Goal: Task Accomplishment & Management: Use online tool/utility

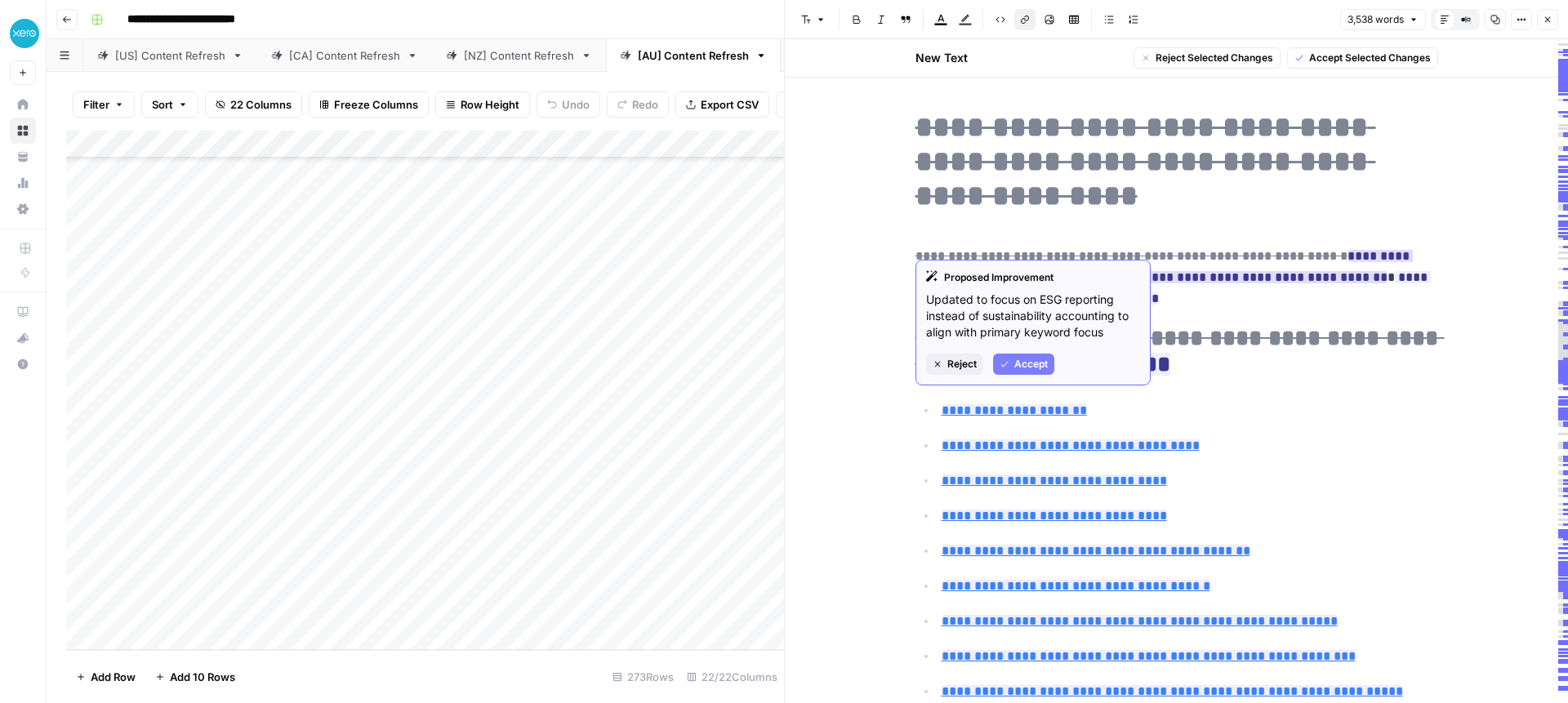
scroll to position [6, 0]
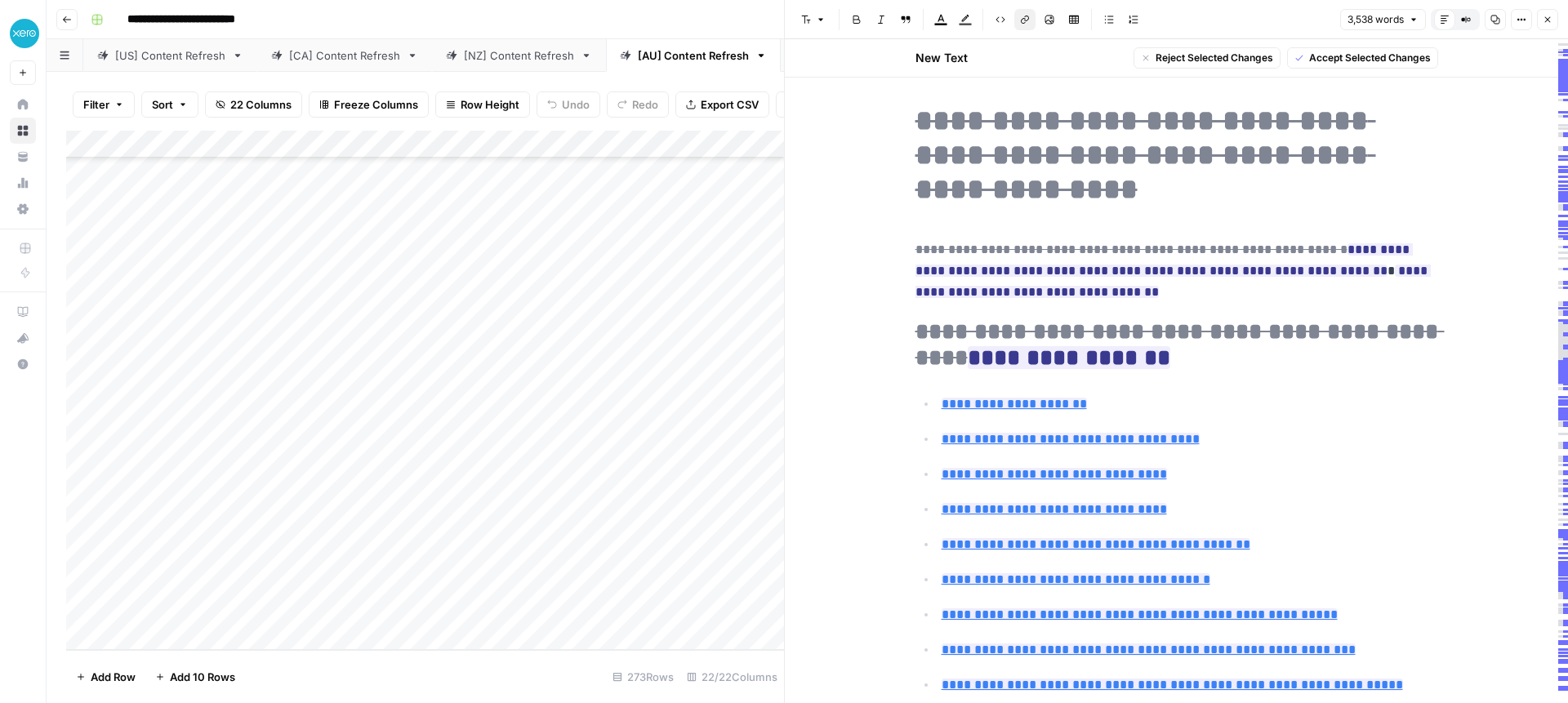
drag, startPoint x: 1550, startPoint y: 16, endPoint x: 1468, endPoint y: 29, distance: 83.0
click at [1550, 16] on icon "button" at bounding box center [1547, 19] width 10 height 10
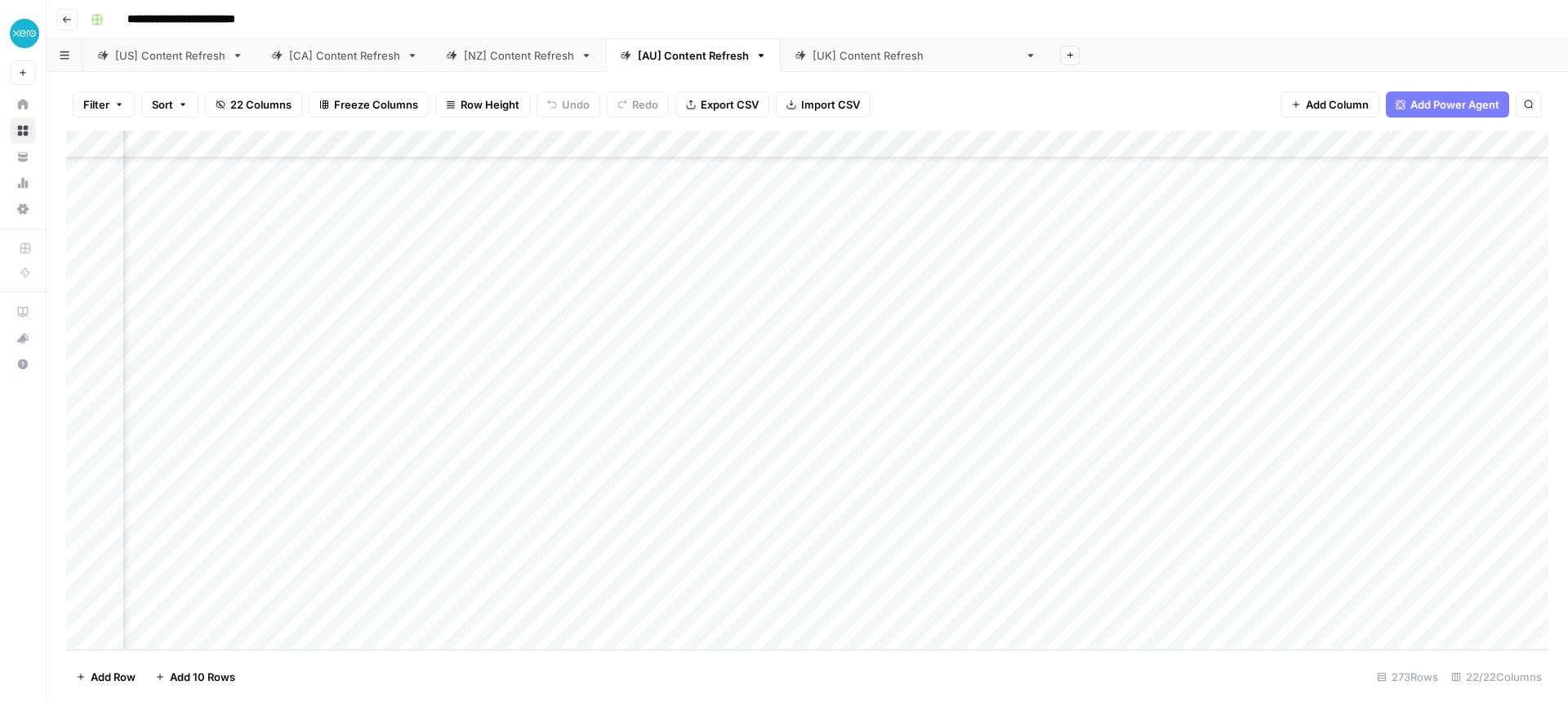
scroll to position [7111, 1127]
click at [937, 611] on div "Add Column" at bounding box center [807, 390] width 1482 height 519
click at [963, 608] on div "Add Column" at bounding box center [807, 390] width 1482 height 519
click at [963, 608] on body "**********" at bounding box center [784, 351] width 1568 height 703
click at [963, 608] on textarea "**********" at bounding box center [1027, 609] width 261 height 23
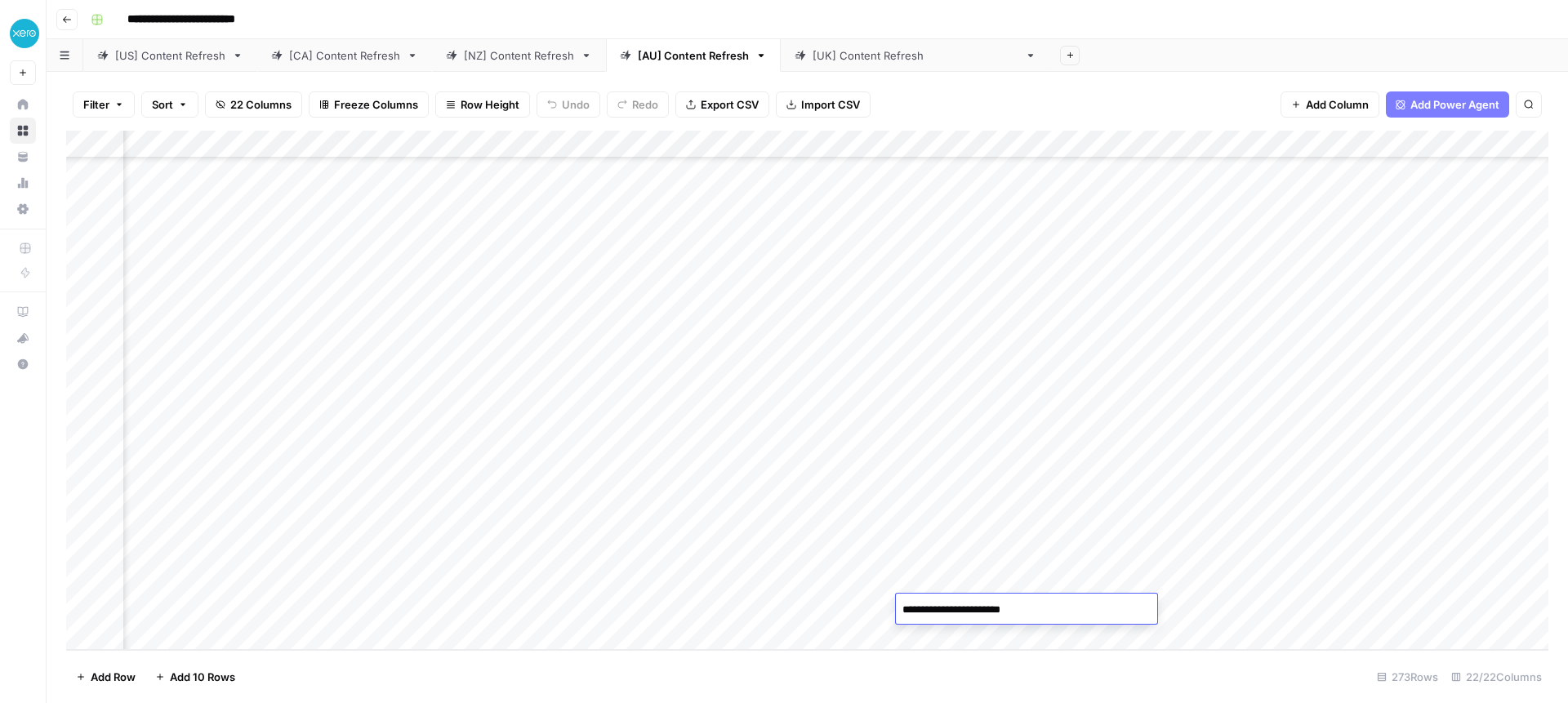
type textarea "**********"
click at [903, 567] on div "Add Column" at bounding box center [807, 390] width 1482 height 519
click at [924, 608] on div "Add Column" at bounding box center [807, 390] width 1482 height 519
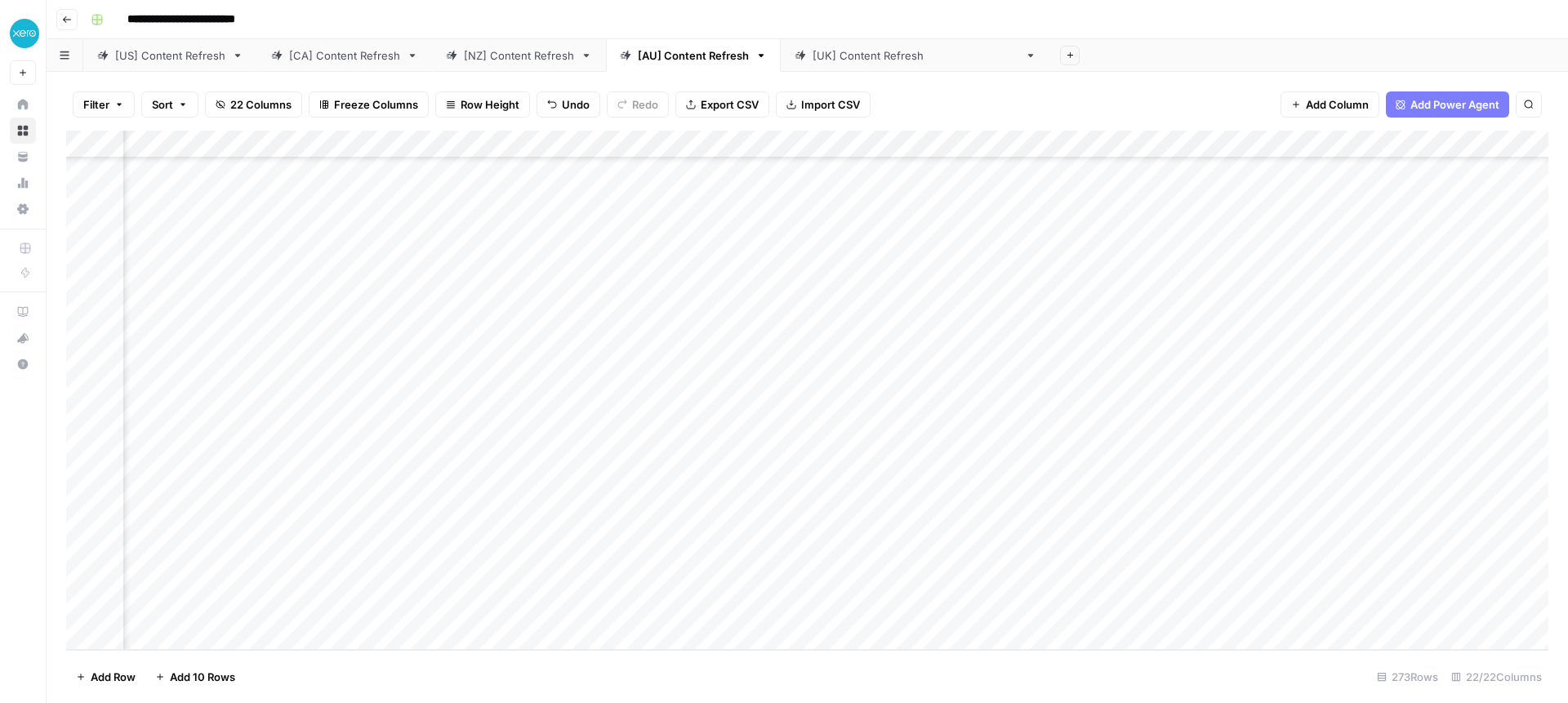
click at [815, 58] on div "[[GEOGRAPHIC_DATA]] Content Refresh" at bounding box center [916, 55] width 206 height 16
click at [485, 215] on div "Add Column" at bounding box center [807, 390] width 1482 height 519
click at [395, 243] on div "Add Column" at bounding box center [807, 390] width 1482 height 519
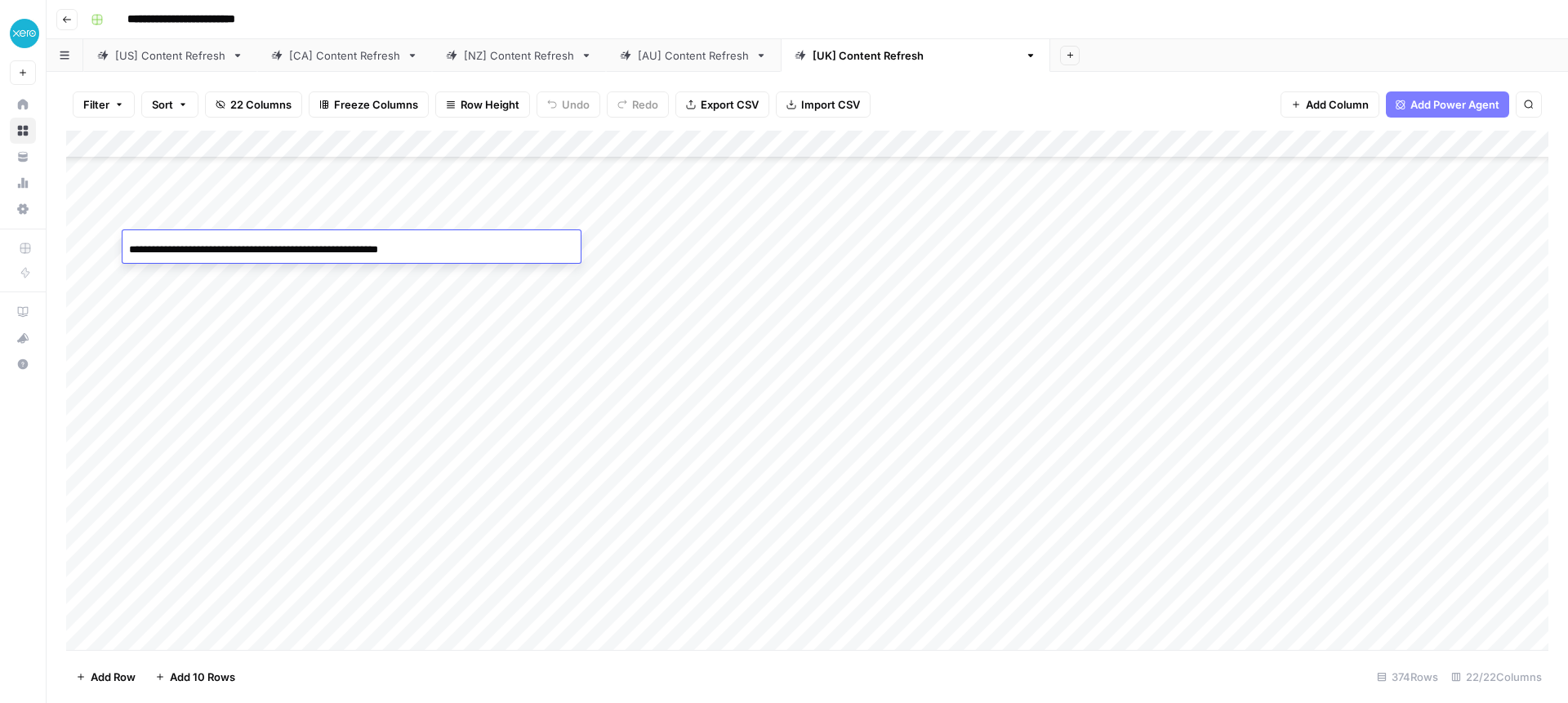
scroll to position [0, 63]
click at [515, 298] on div "Add Column" at bounding box center [807, 390] width 1482 height 519
click at [566, 246] on div "Add Column" at bounding box center [807, 390] width 1482 height 519
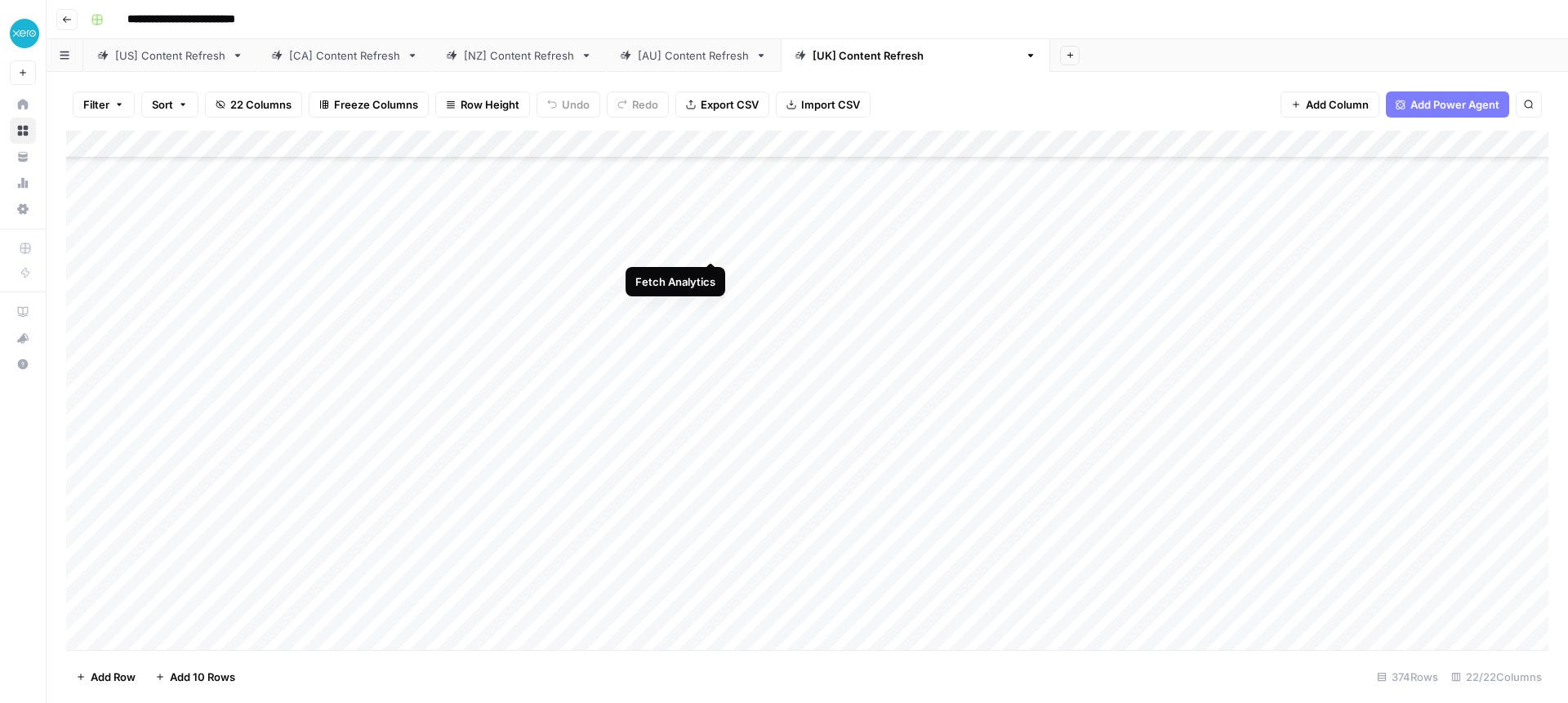
click at [708, 243] on div "Add Column" at bounding box center [807, 390] width 1482 height 519
click at [803, 245] on div "Add Column" at bounding box center [807, 390] width 1482 height 519
click at [1192, 249] on div "Add Column" at bounding box center [807, 390] width 1482 height 519
click at [1190, 249] on div "Add Column" at bounding box center [807, 390] width 1482 height 519
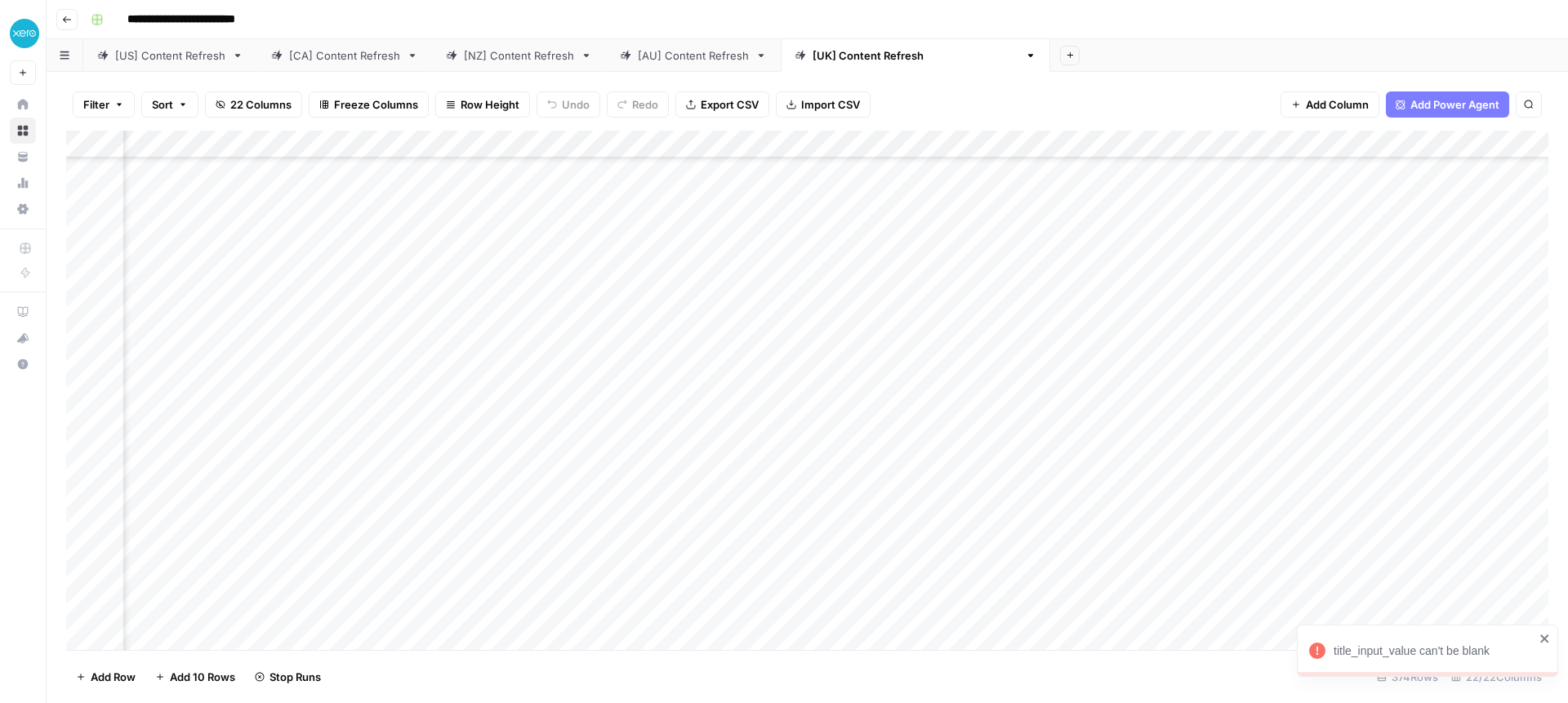
click at [973, 244] on div "Add Column" at bounding box center [807, 390] width 1482 height 519
click at [1125, 251] on div "Add Column" at bounding box center [807, 390] width 1482 height 519
click at [1188, 247] on div at bounding box center [1167, 248] width 149 height 30
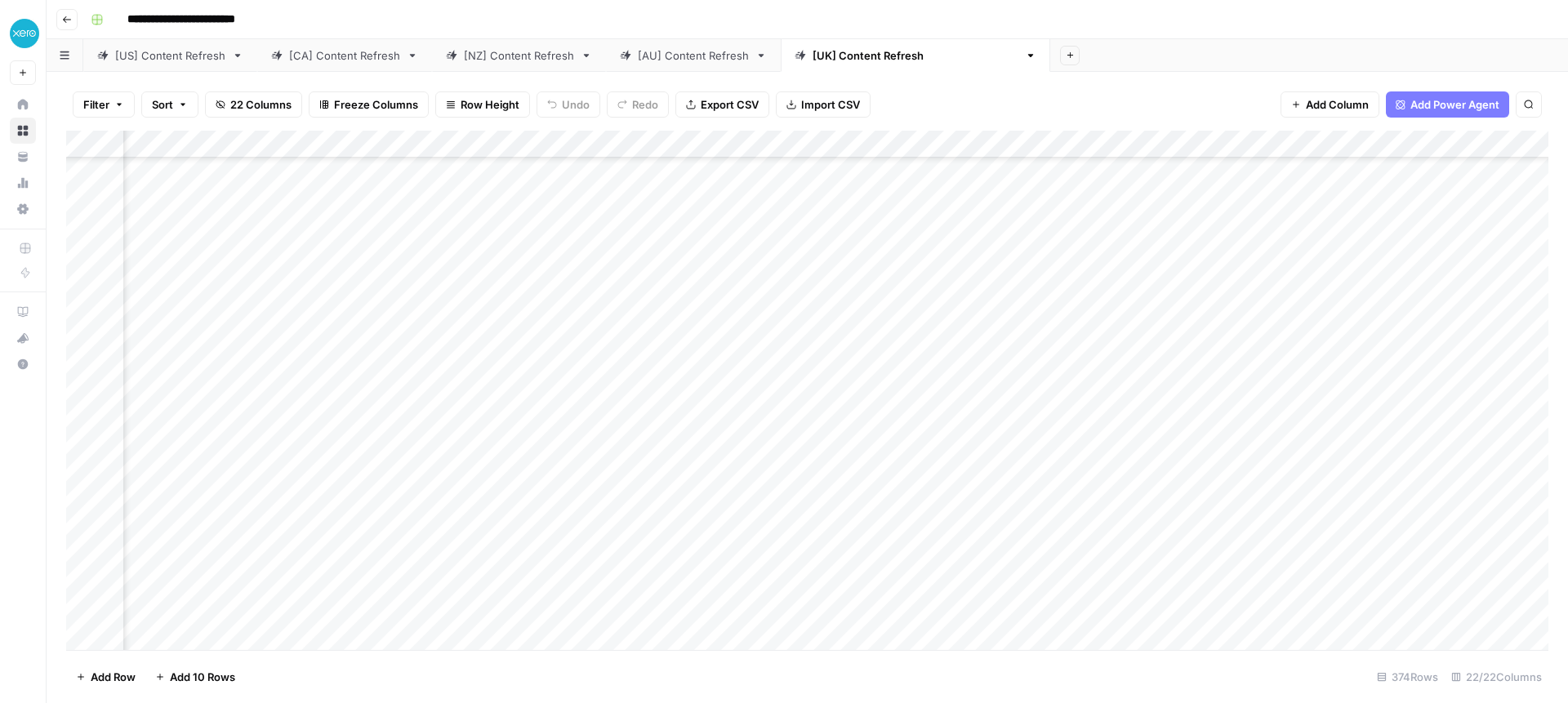
click at [1162, 248] on div at bounding box center [1167, 248] width 149 height 30
click at [683, 67] on link "[AU] Content Refresh" at bounding box center [693, 55] width 175 height 33
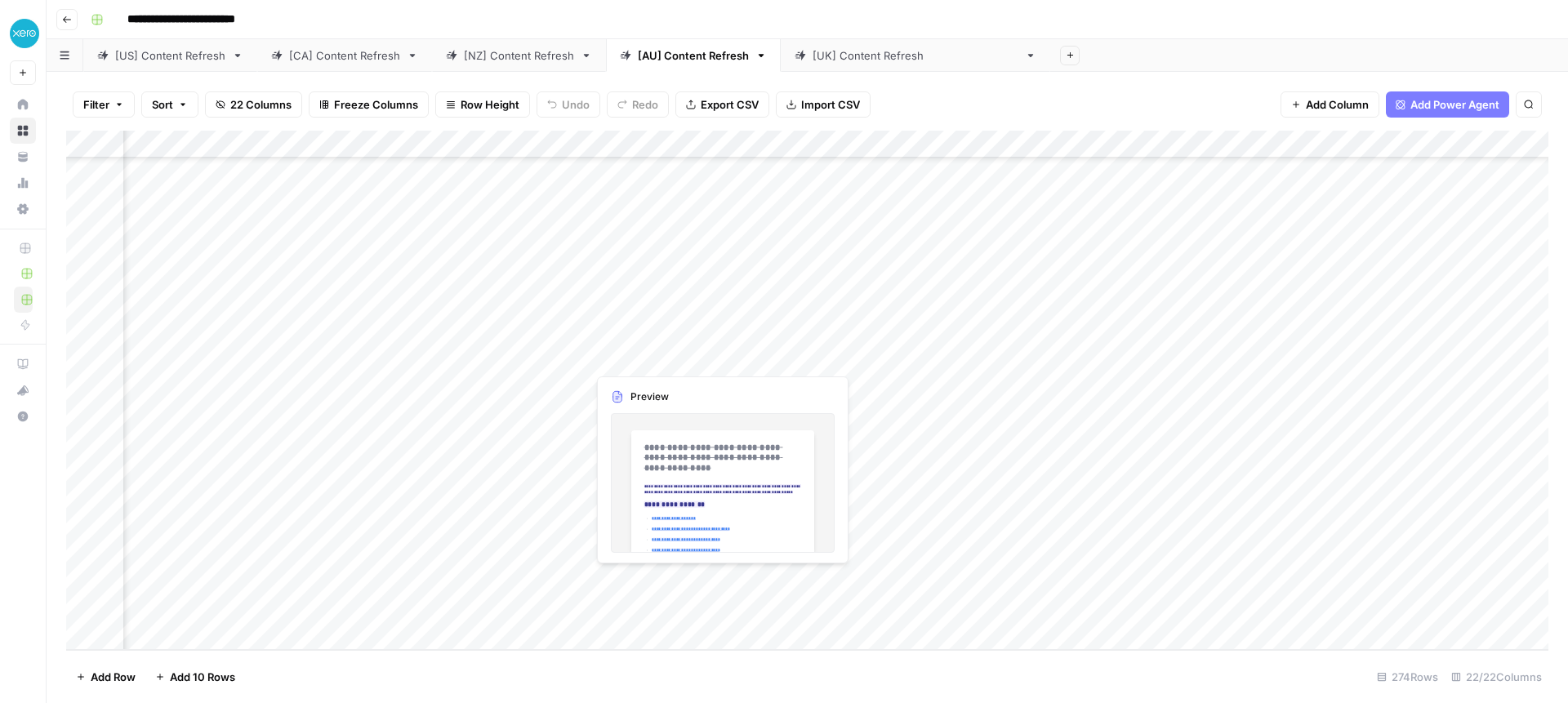
click at [698, 581] on div "Add Column" at bounding box center [807, 390] width 1482 height 519
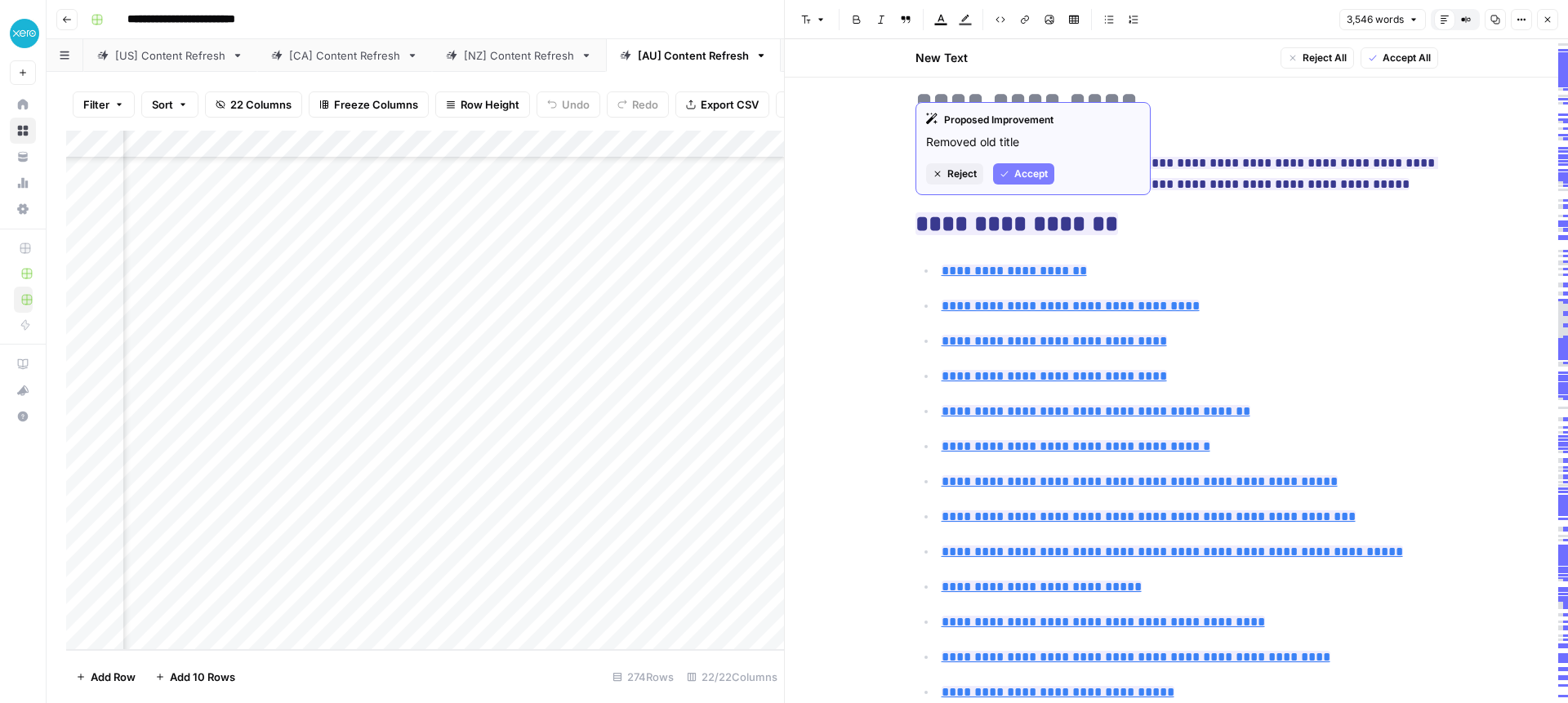
scroll to position [104, 0]
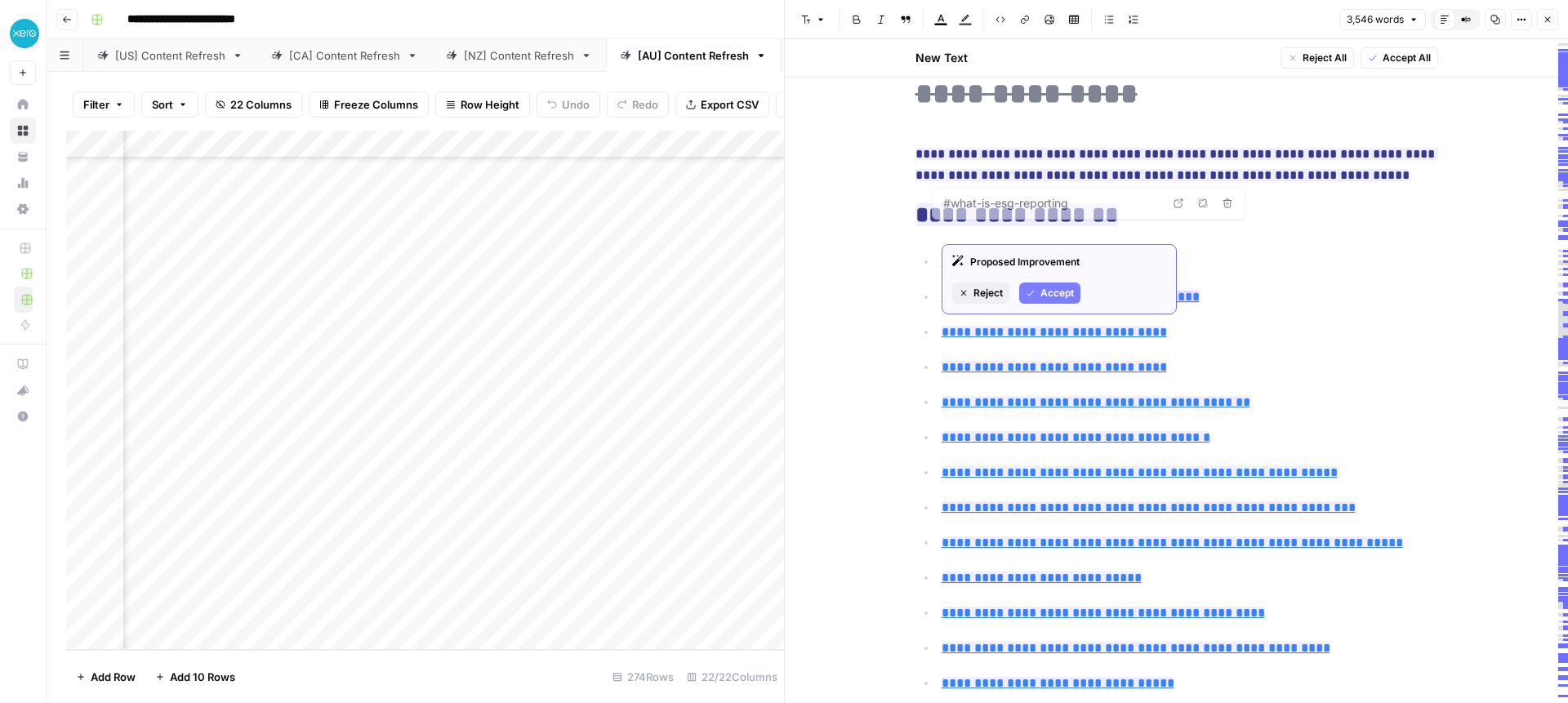
type input "#esg-reporting-requirements-in-[GEOGRAPHIC_DATA]"
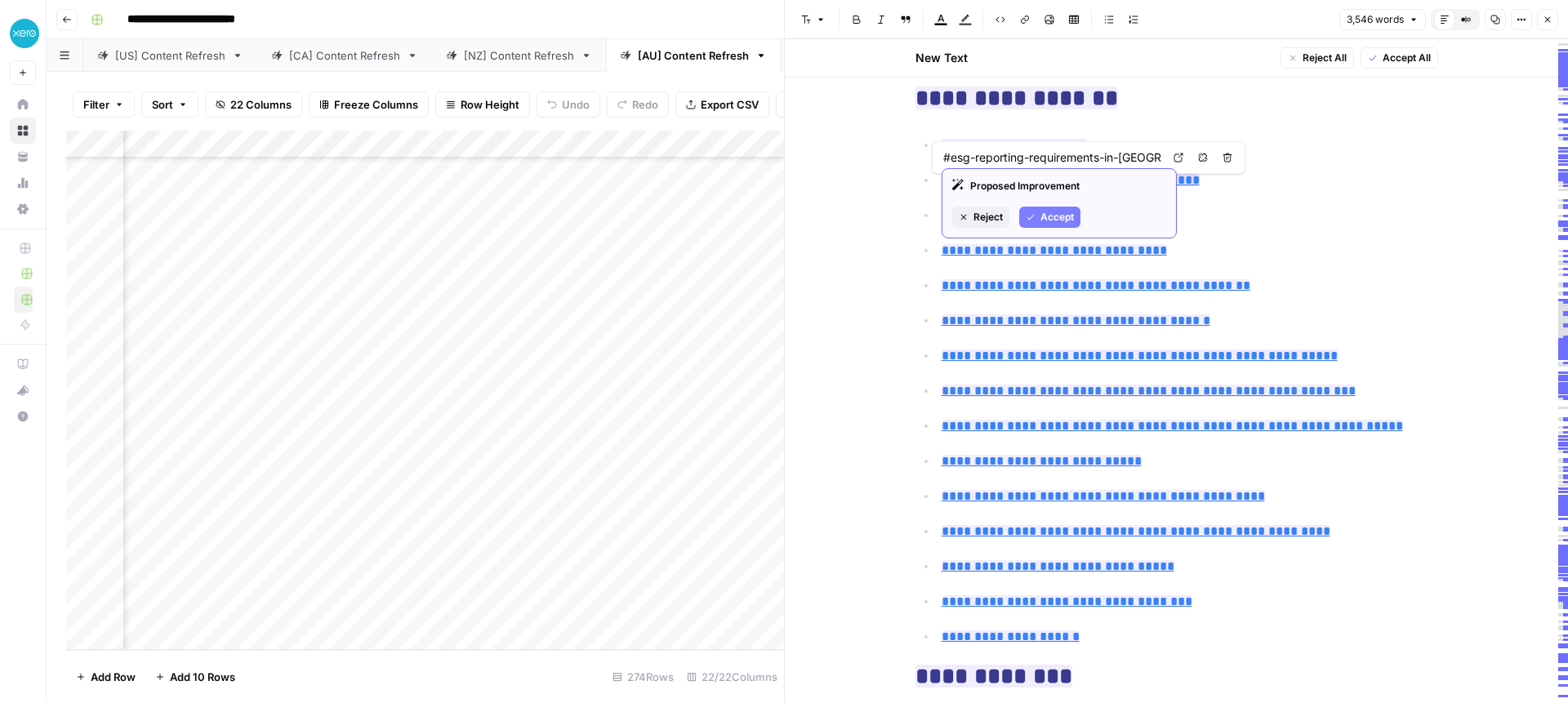
scroll to position [221, 0]
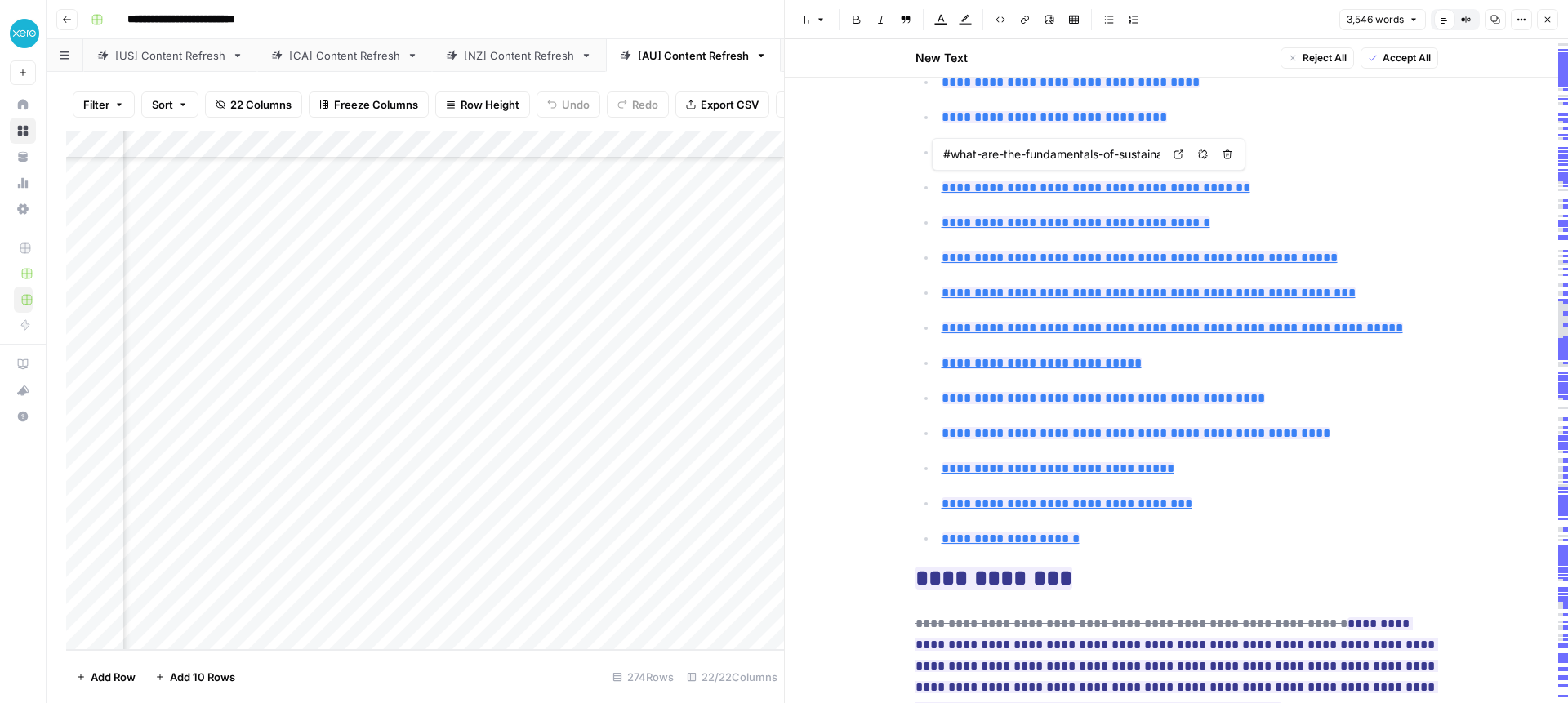
type input "#why-sustainability-accounting-matters-a-catalyst-for-healthier-growth"
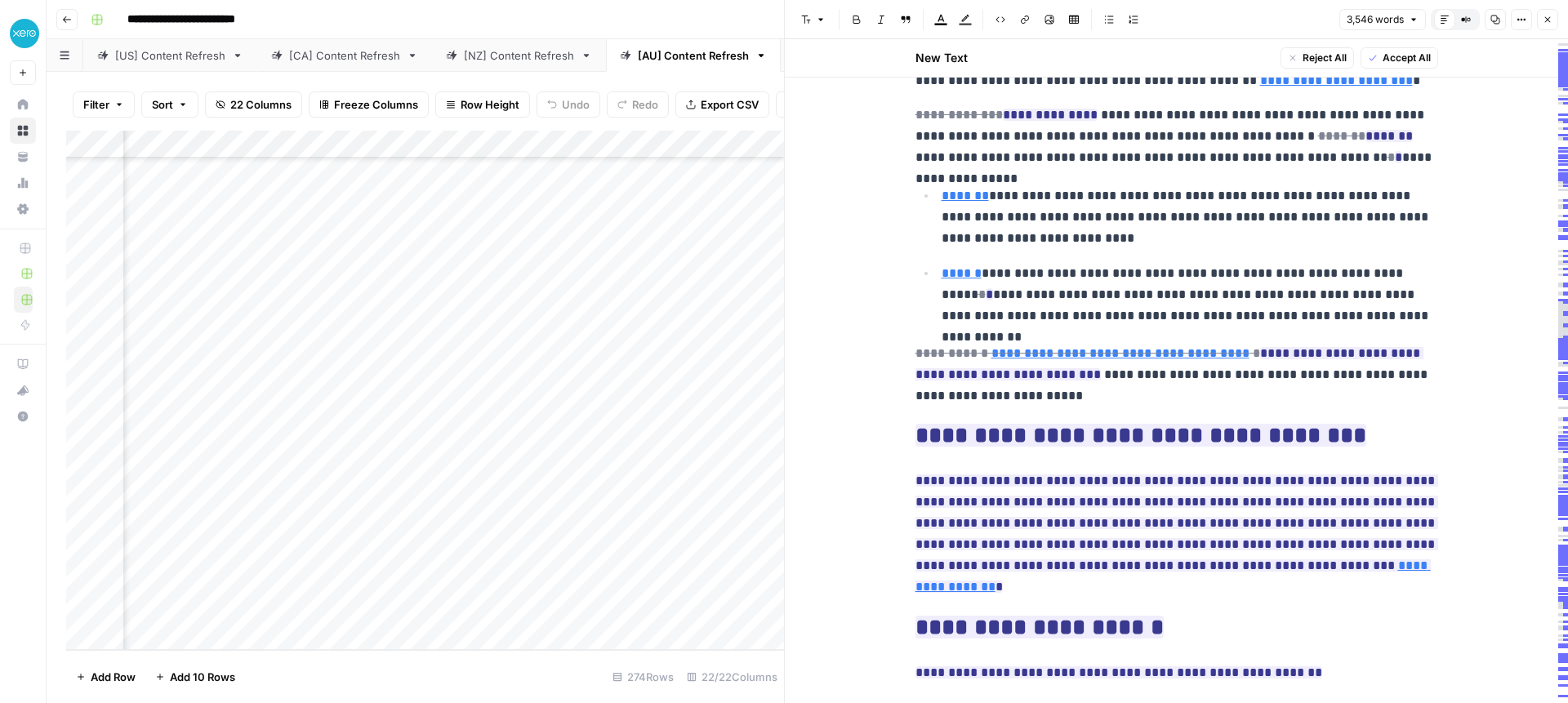
scroll to position [10634, 0]
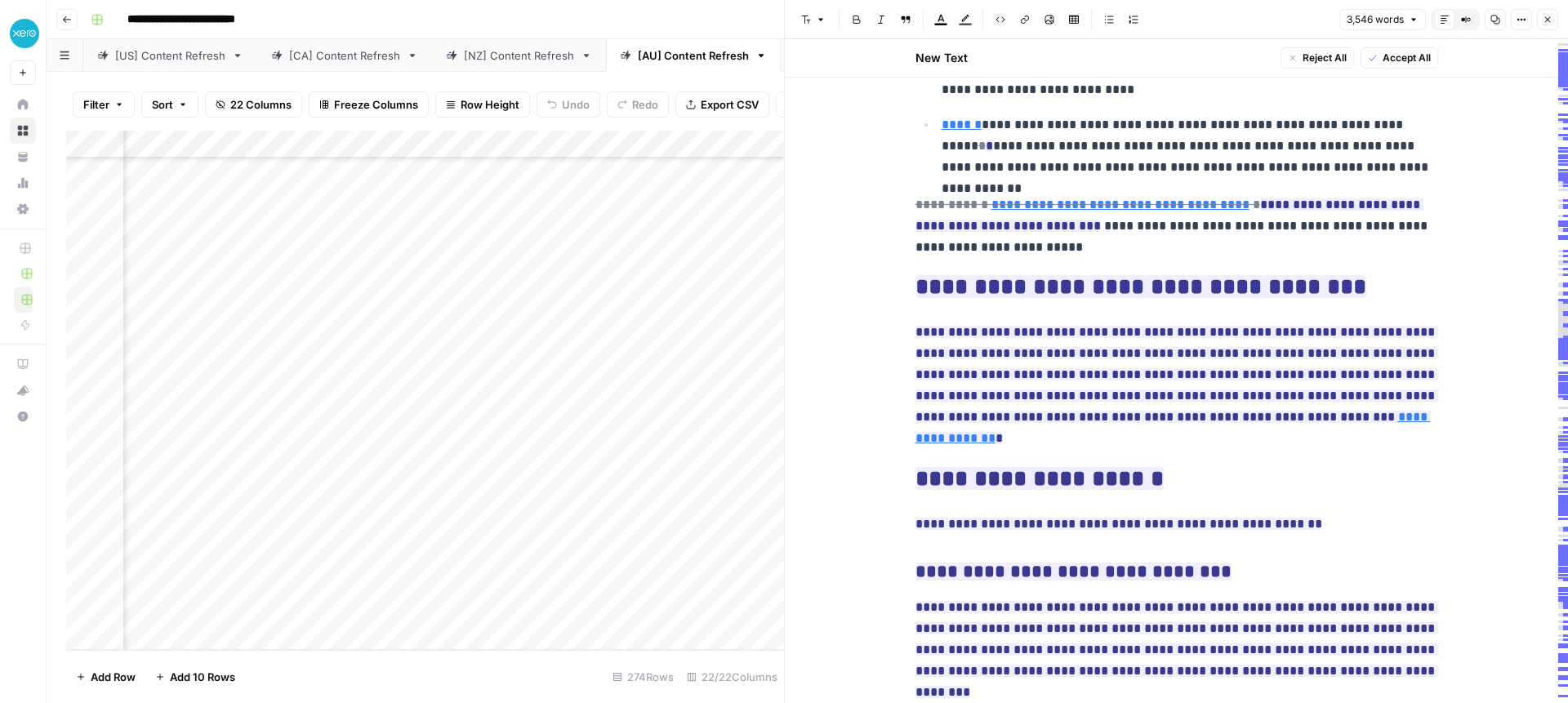
click at [1549, 20] on icon "button" at bounding box center [1547, 19] width 10 height 10
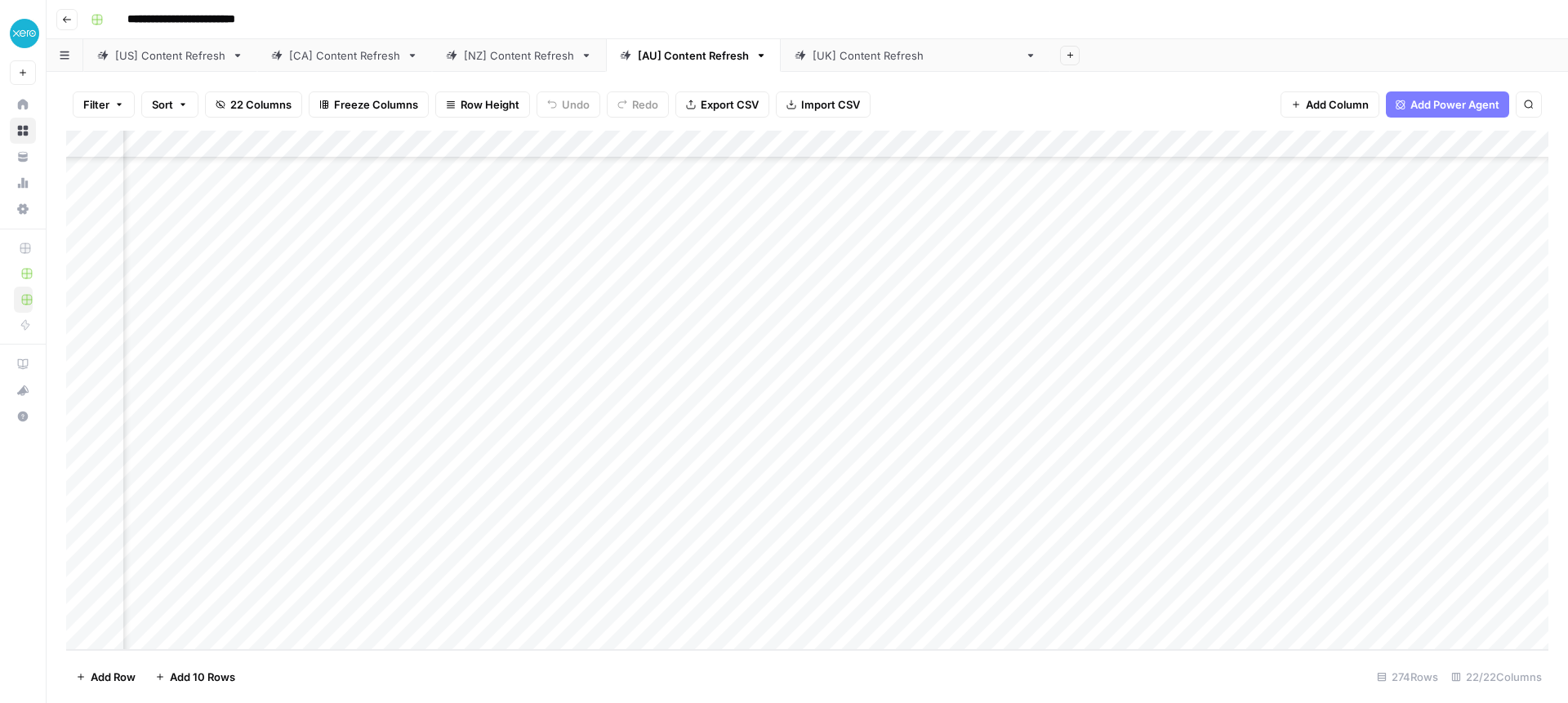
click at [849, 67] on link "[[GEOGRAPHIC_DATA]] Content Refresh" at bounding box center [916, 55] width 269 height 33
click at [788, 322] on div "Add Column" at bounding box center [807, 390] width 1482 height 519
